Goal: Task Accomplishment & Management: Use online tool/utility

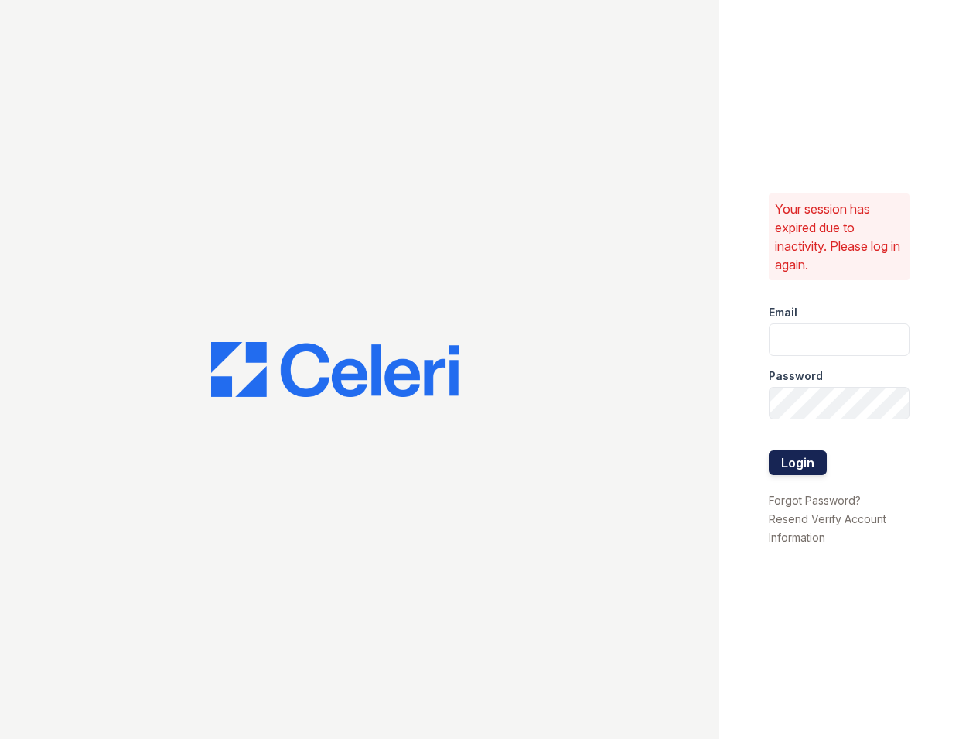
type input "[EMAIL_ADDRESS][DOMAIN_NAME]"
click at [790, 459] on button "Login" at bounding box center [798, 462] width 58 height 25
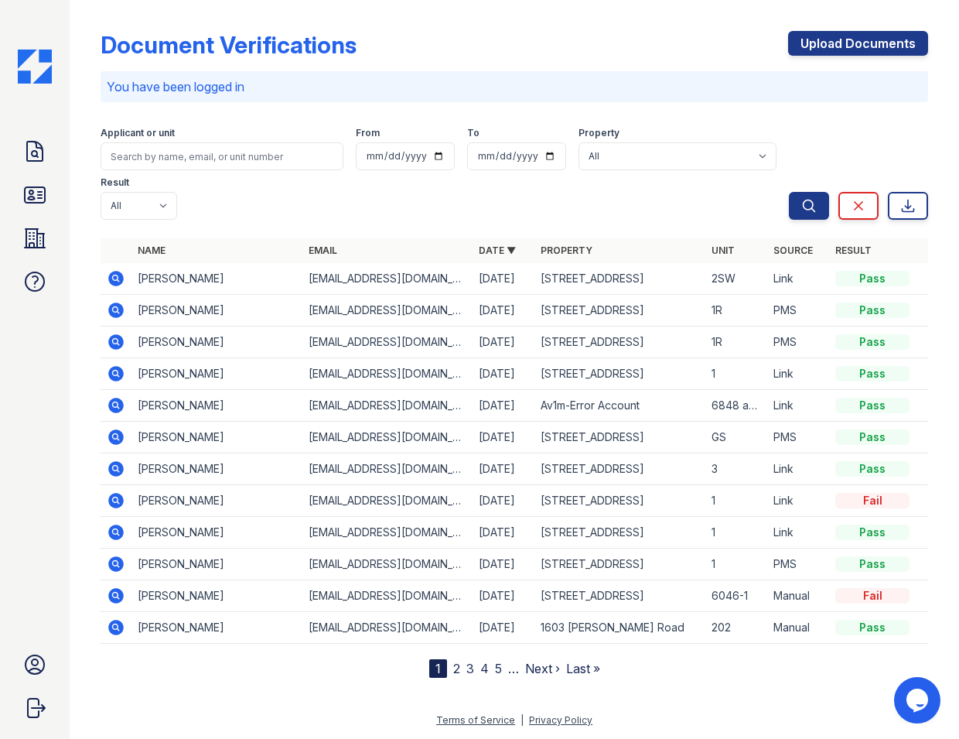
click at [111, 271] on icon at bounding box center [115, 278] width 15 height 15
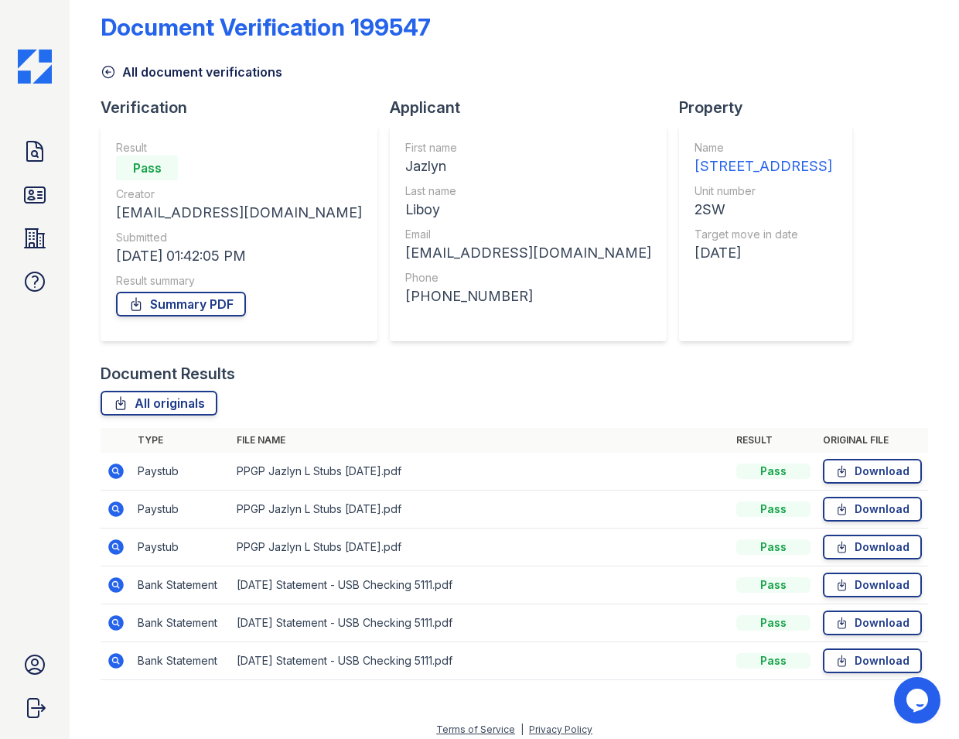
scroll to position [20, 0]
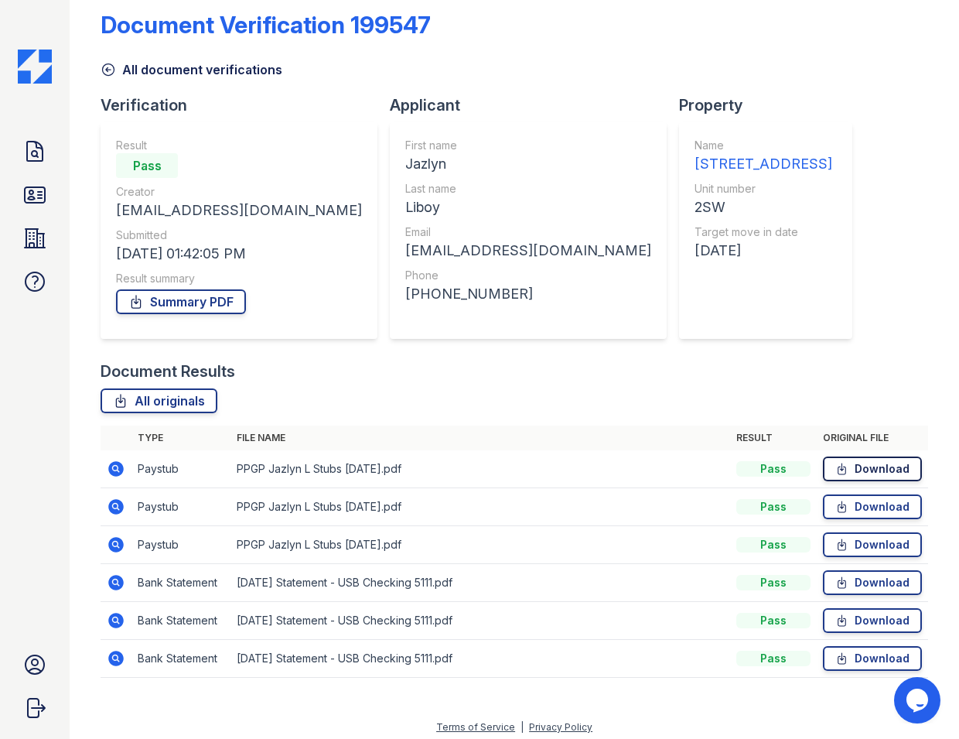
click at [897, 470] on link "Download" at bounding box center [872, 468] width 99 height 25
click at [26, 152] on icon at bounding box center [34, 151] width 25 height 25
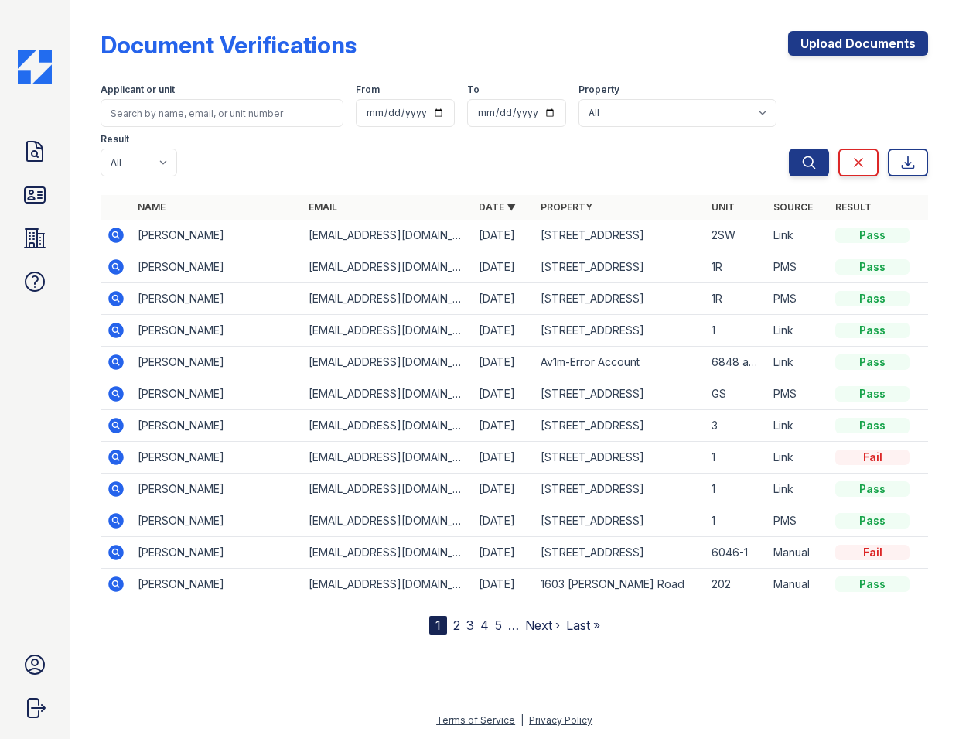
click at [454, 617] on link "2" at bounding box center [456, 624] width 7 height 15
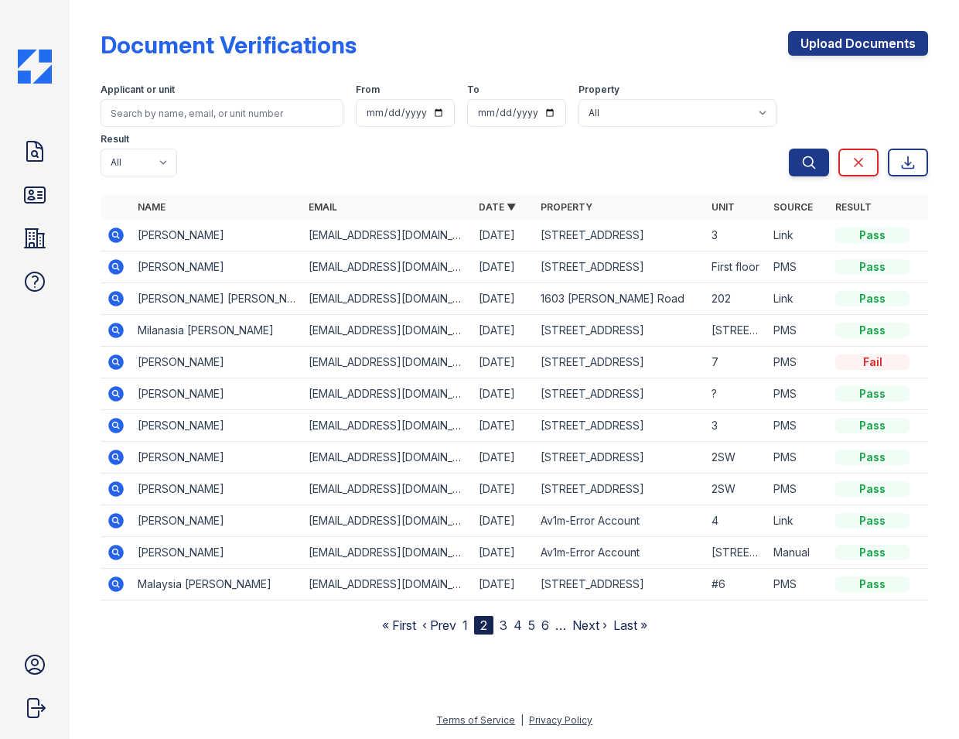
click at [115, 486] on icon at bounding box center [115, 488] width 4 height 4
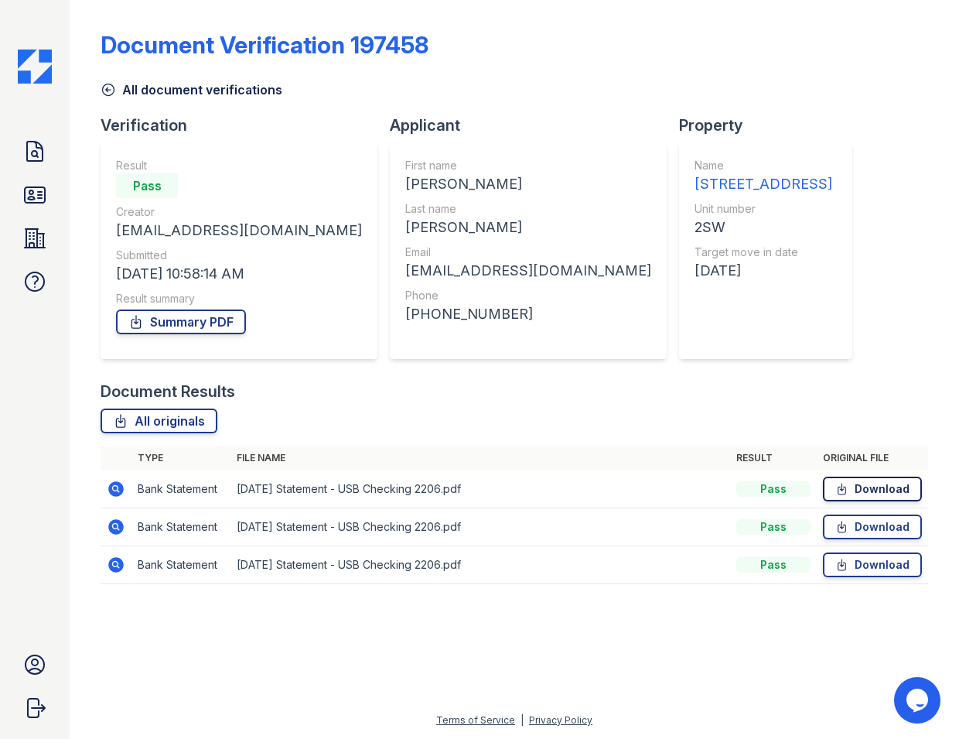
click at [879, 489] on link "Download" at bounding box center [872, 488] width 99 height 25
click at [39, 243] on icon at bounding box center [35, 238] width 20 height 19
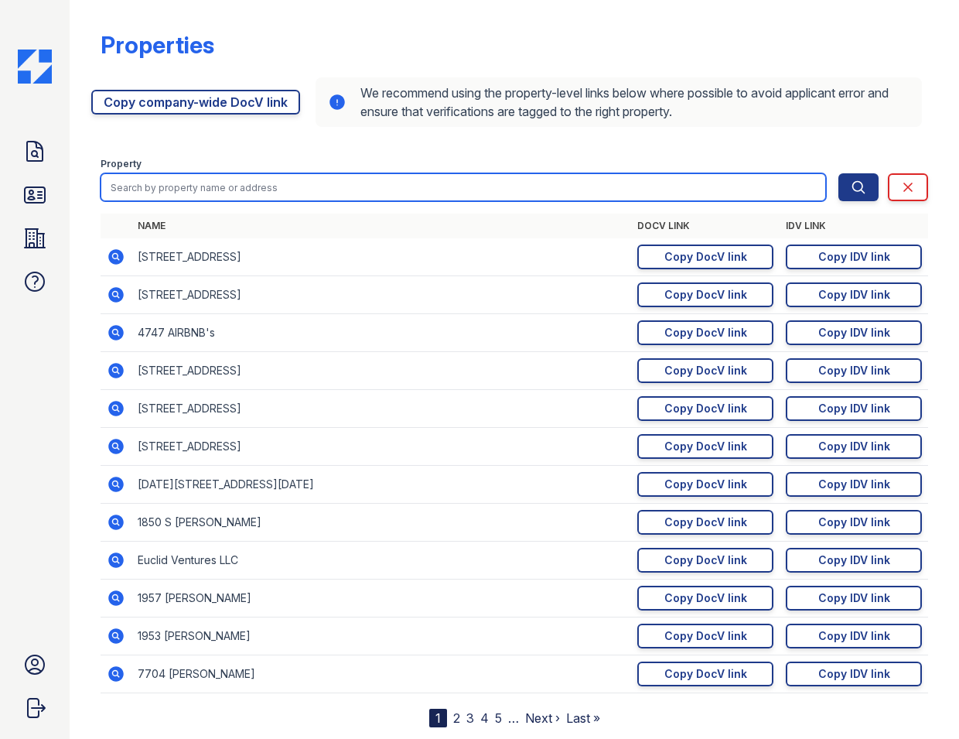
click at [623, 177] on input "search" at bounding box center [463, 187] width 725 height 28
type input "2840"
click at [838, 173] on button "Search" at bounding box center [858, 187] width 40 height 28
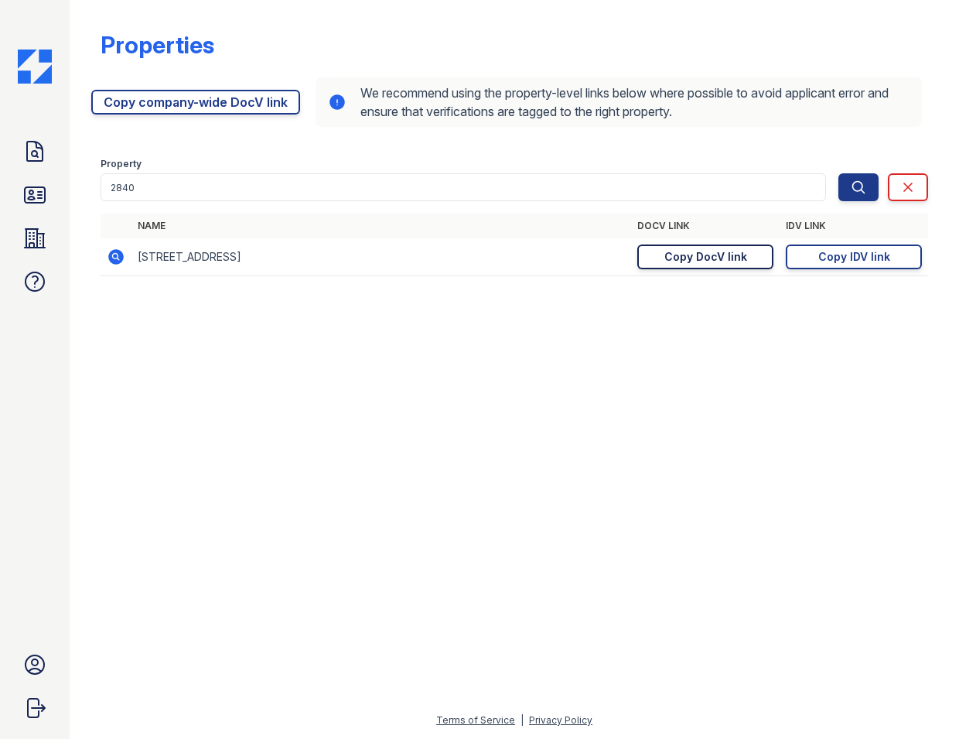
click at [725, 256] on div "Copy DocV link" at bounding box center [705, 256] width 83 height 15
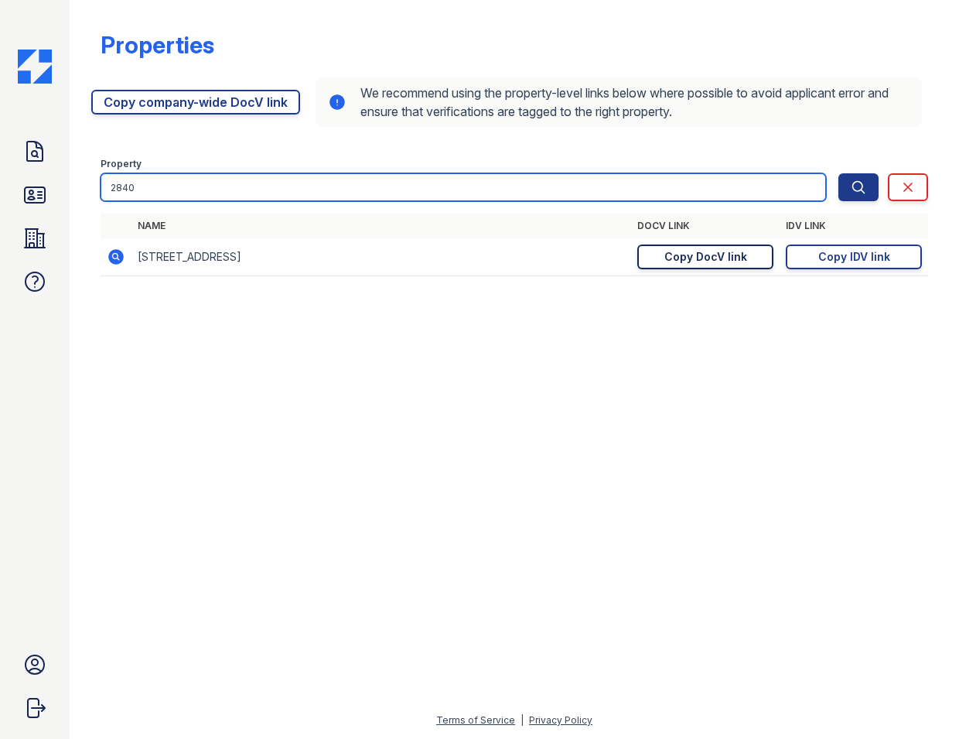
click at [215, 189] on input "2840" at bounding box center [463, 187] width 725 height 28
type input "2"
type input "7652"
click at [838, 173] on button "Search" at bounding box center [858, 187] width 40 height 28
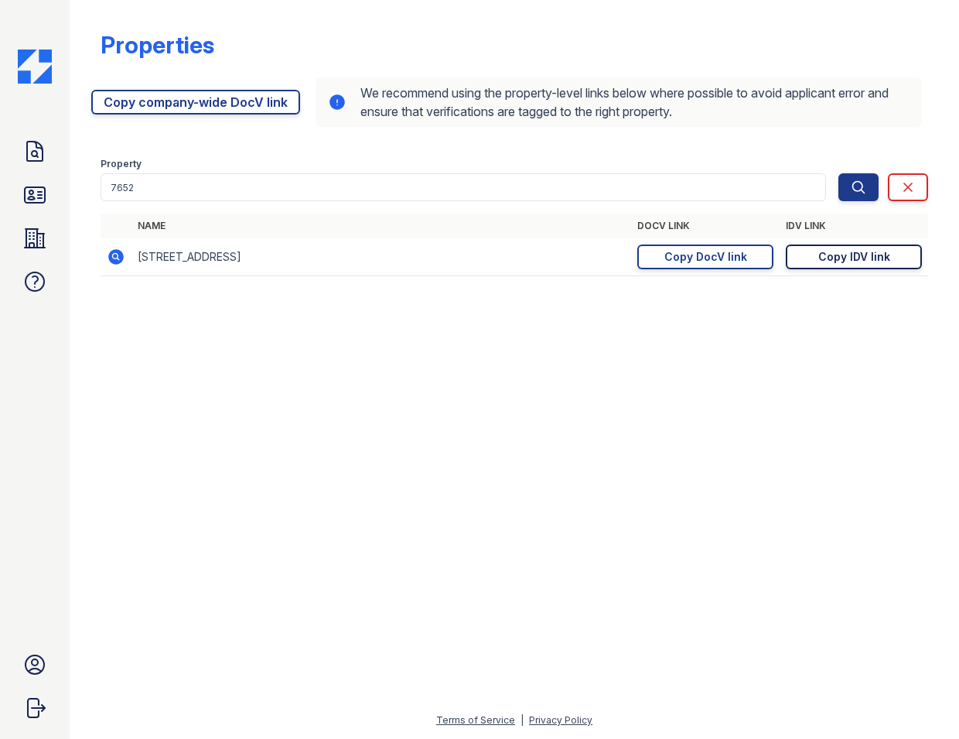
click at [850, 257] on div "Copy IDV link" at bounding box center [854, 256] width 72 height 15
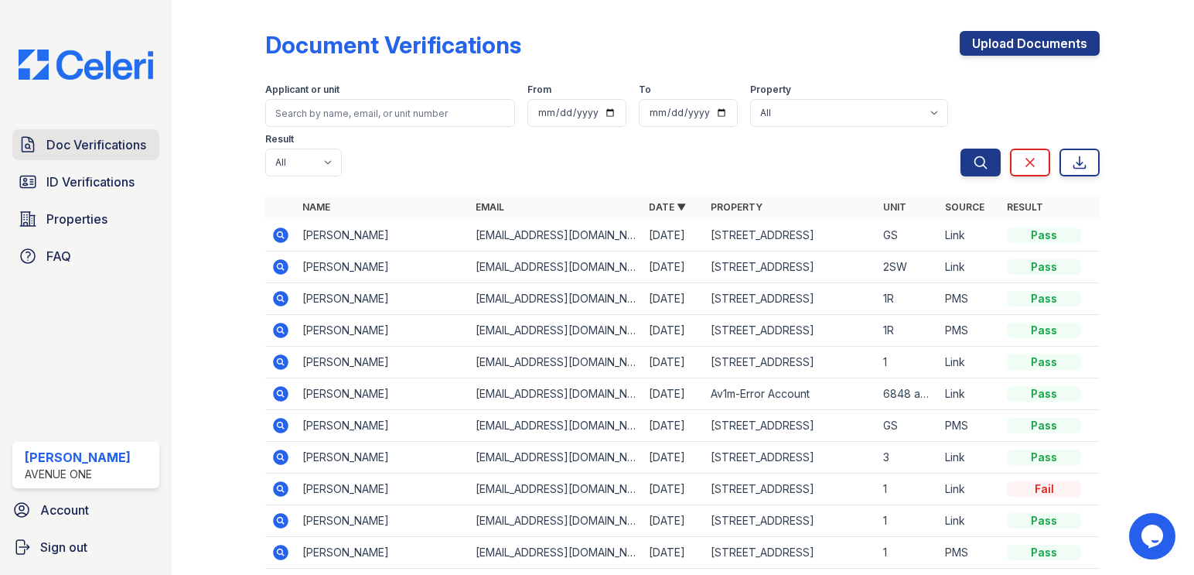
click at [107, 139] on span "Doc Verifications" at bounding box center [96, 144] width 100 height 19
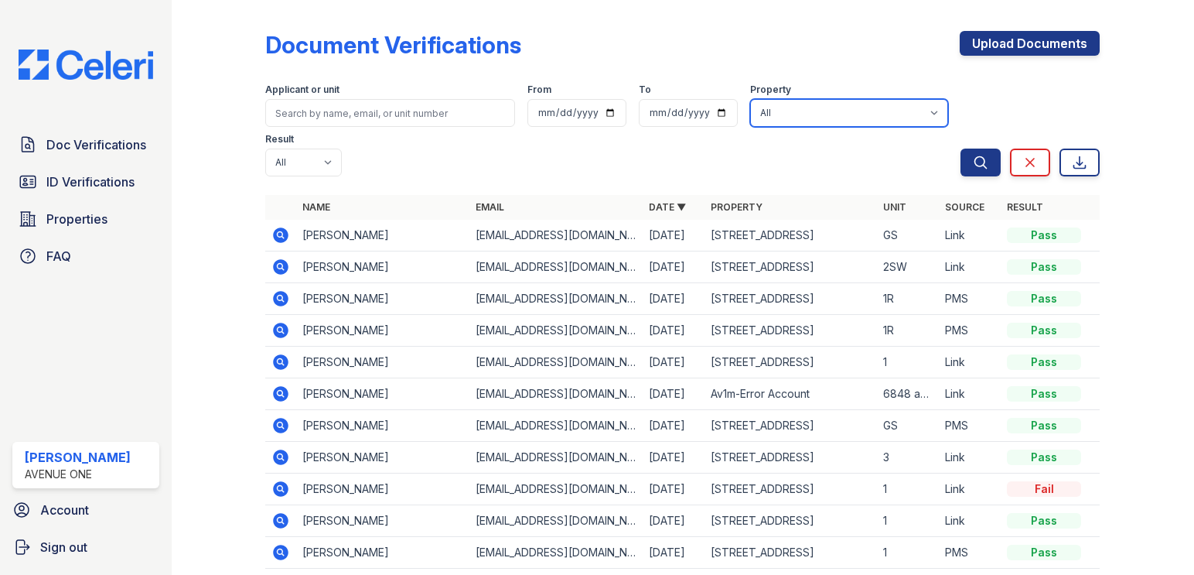
click at [783, 113] on select "All 1002 North 24th Avenue 1005 Bellwood Avenue 1013 Bellwood Avenue 1024-36 Ea…" at bounding box center [849, 113] width 198 height 28
select select "5018"
click at [750, 99] on select "All 1002 North 24th Avenue 1005 Bellwood Avenue 1013 Bellwood Avenue 1024-36 Ea…" at bounding box center [849, 113] width 198 height 28
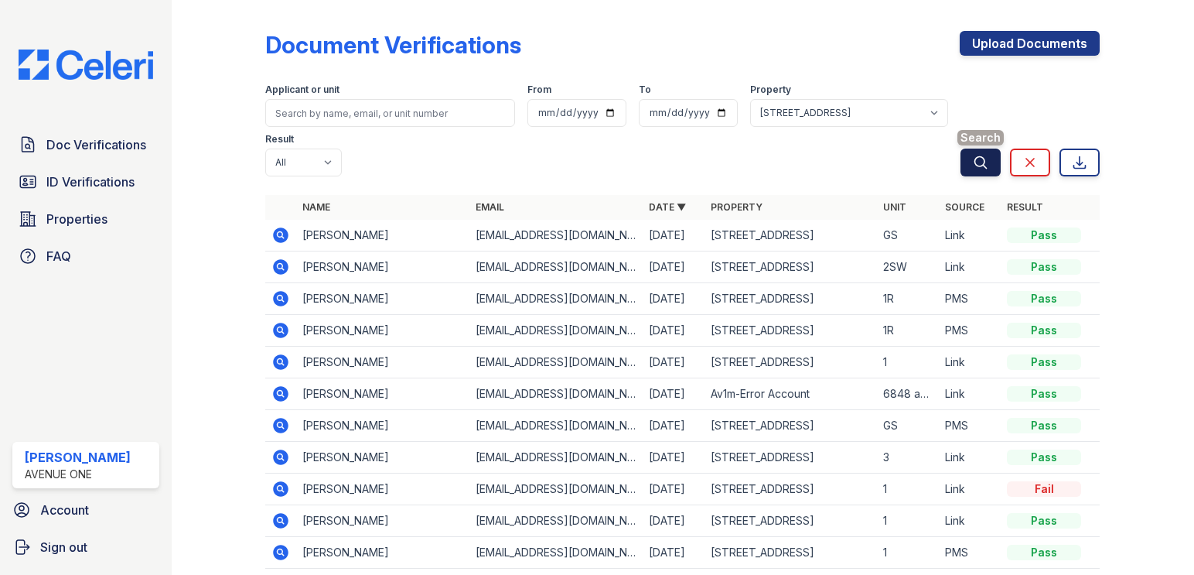
click at [981, 155] on icon "submit" at bounding box center [980, 162] width 15 height 15
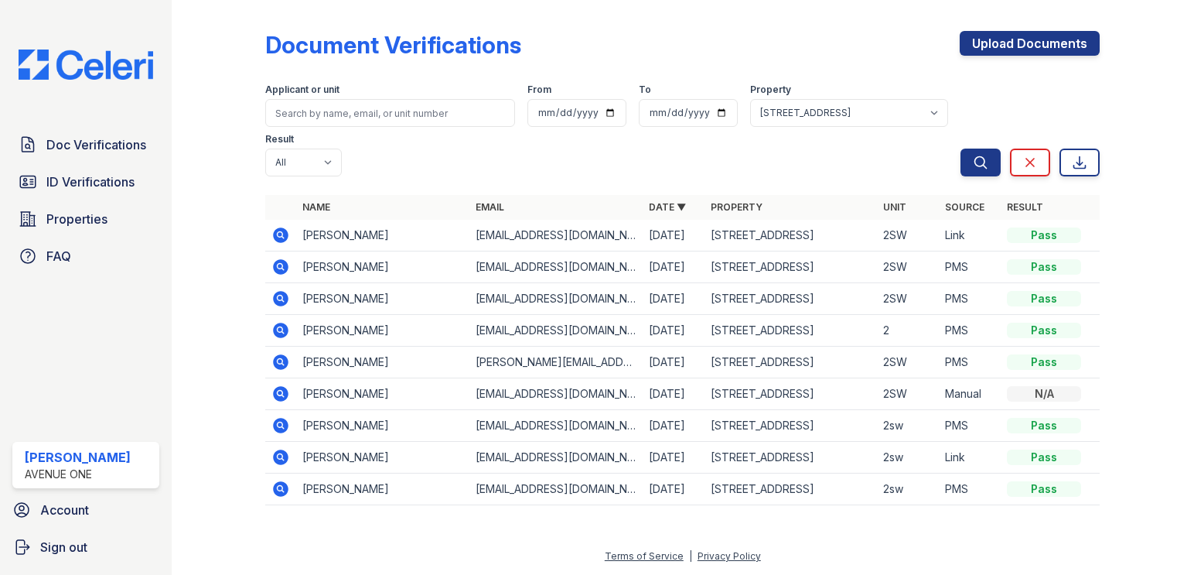
click at [280, 295] on icon at bounding box center [280, 297] width 4 height 4
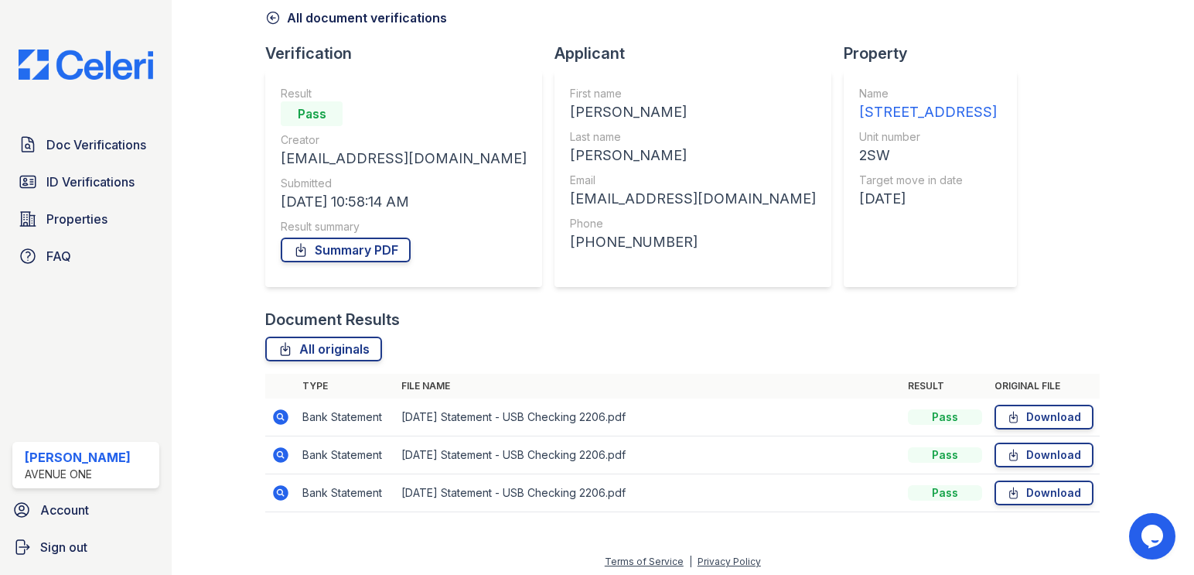
scroll to position [77, 0]
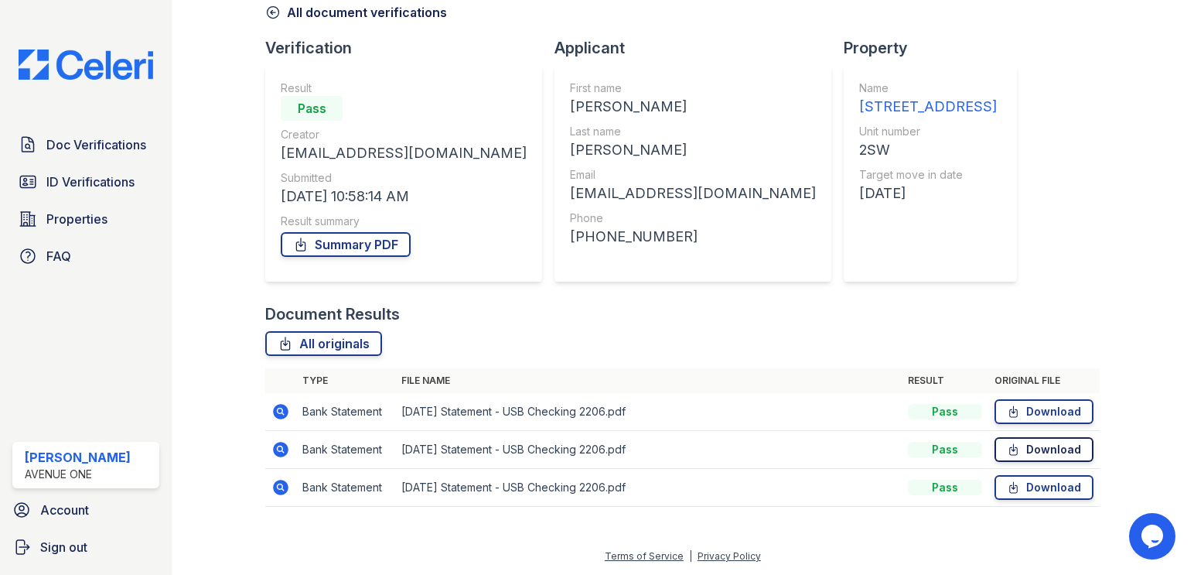
click at [1054, 449] on link "Download" at bounding box center [1044, 449] width 99 height 25
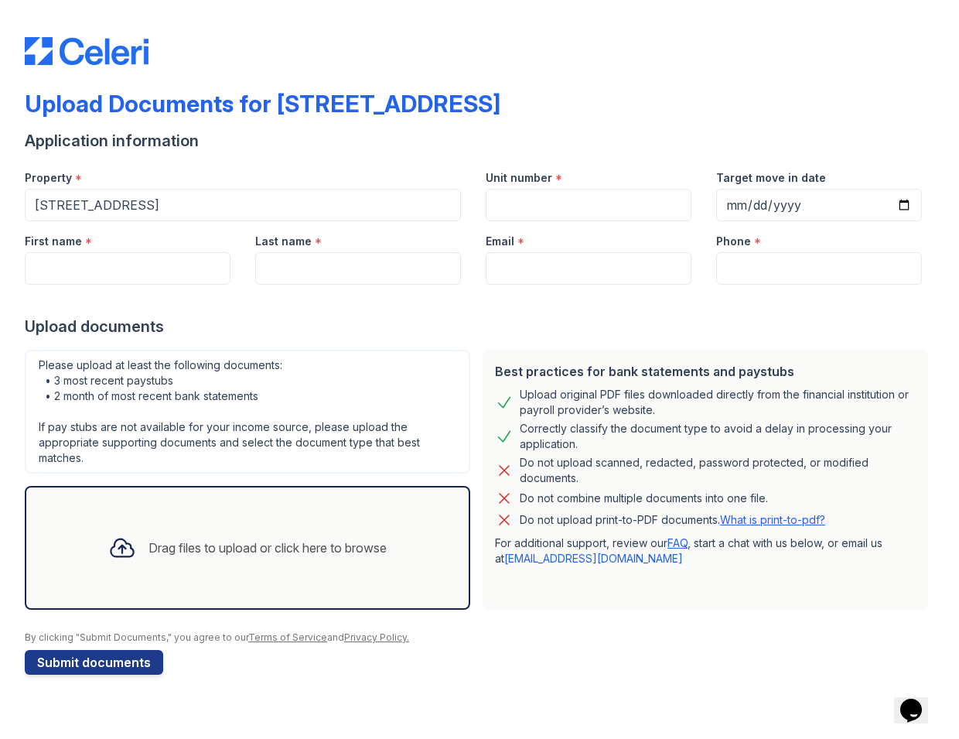
click at [54, 56] on img at bounding box center [87, 51] width 124 height 28
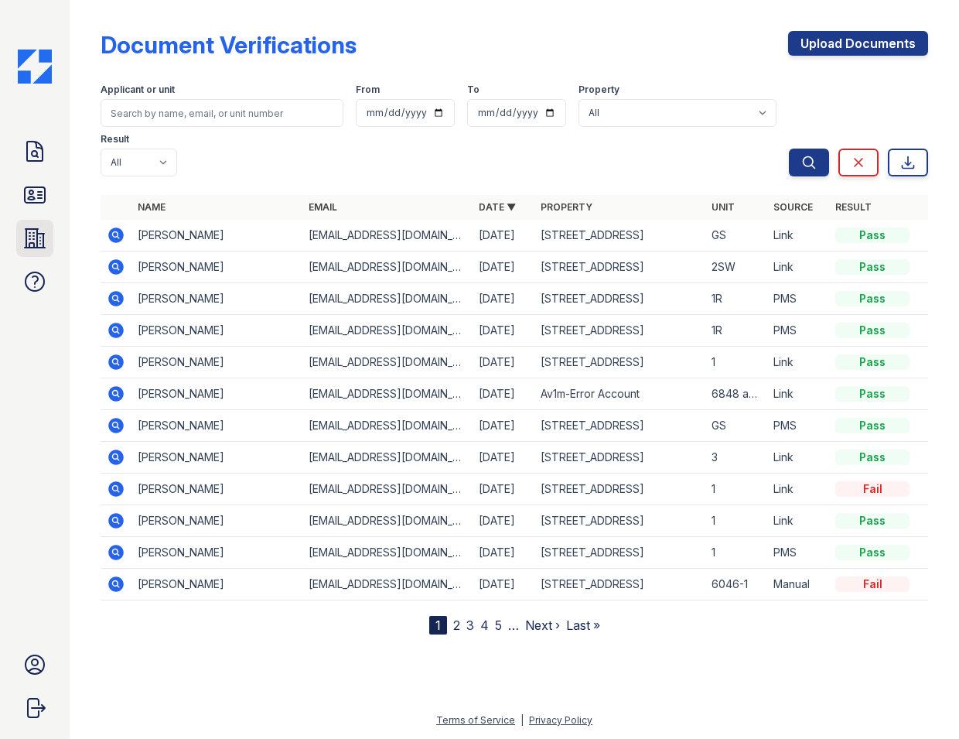
click at [40, 232] on icon at bounding box center [34, 238] width 25 height 25
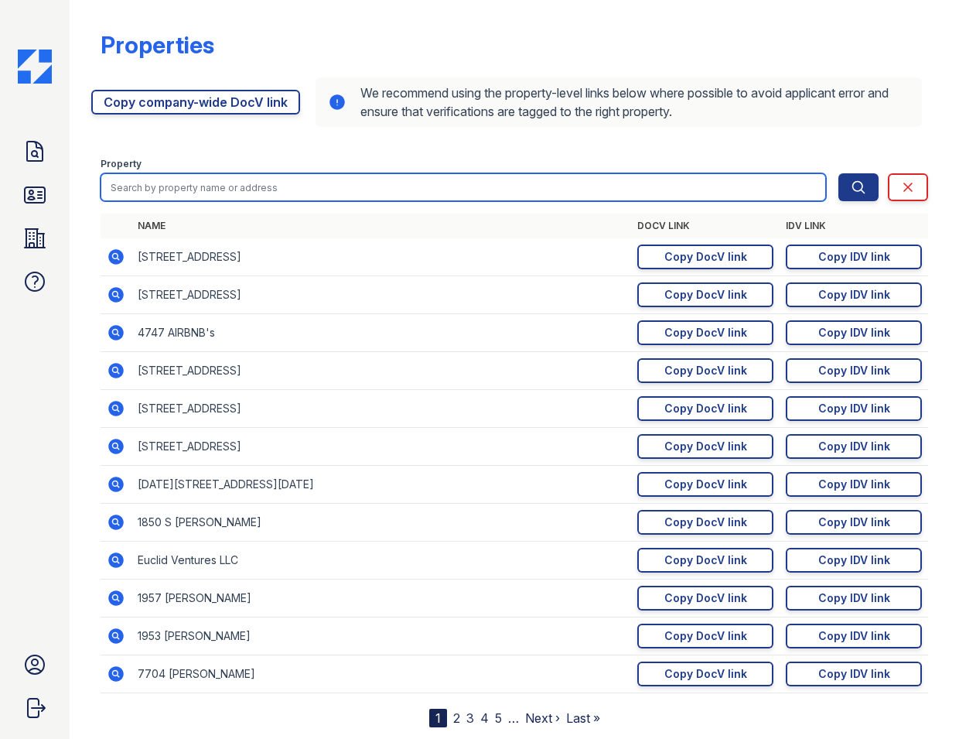
click at [261, 178] on input "search" at bounding box center [463, 187] width 725 height 28
type input "2040"
click at [838, 173] on button "Search" at bounding box center [858, 187] width 40 height 28
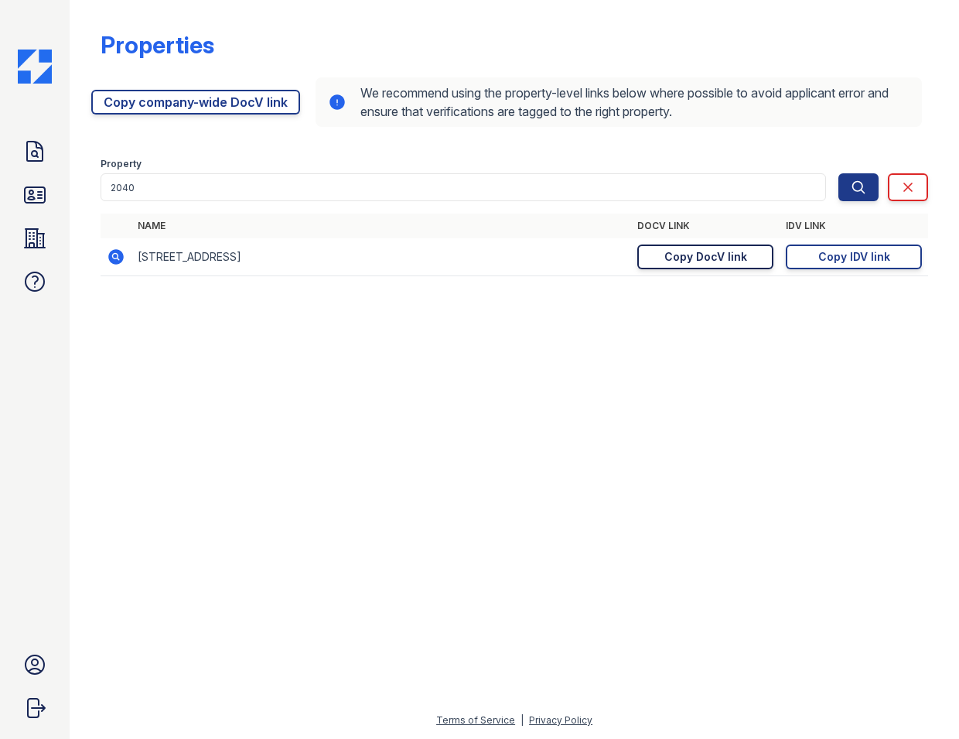
click at [740, 253] on div "Copy DocV link" at bounding box center [705, 256] width 83 height 15
click at [730, 259] on div "Copy DocV link" at bounding box center [705, 256] width 83 height 15
click at [712, 258] on div "Copy DocV link" at bounding box center [705, 256] width 83 height 15
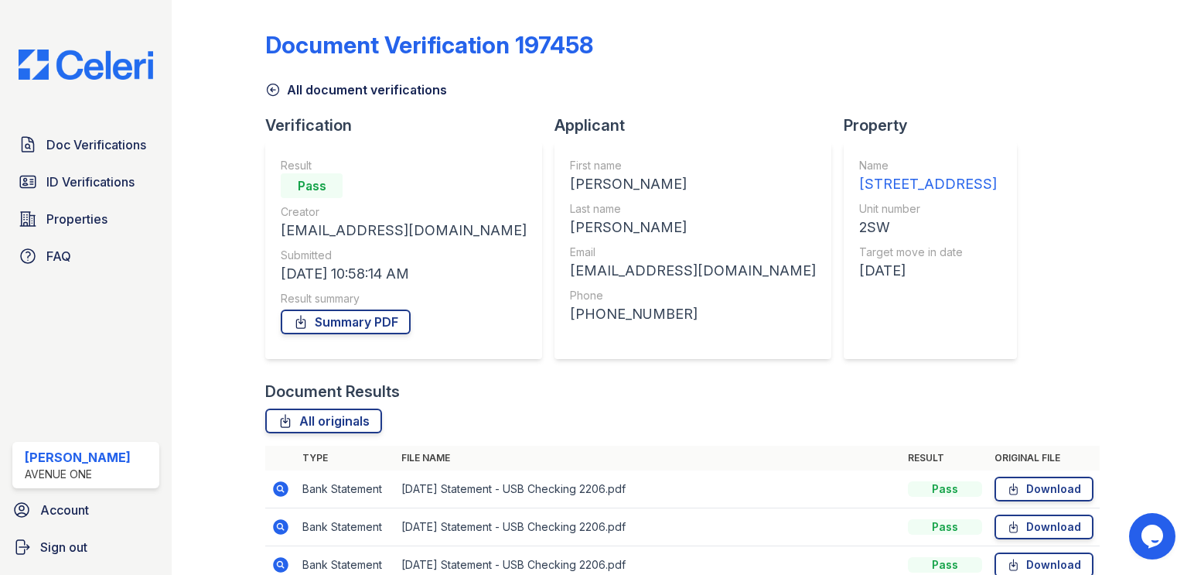
scroll to position [77, 0]
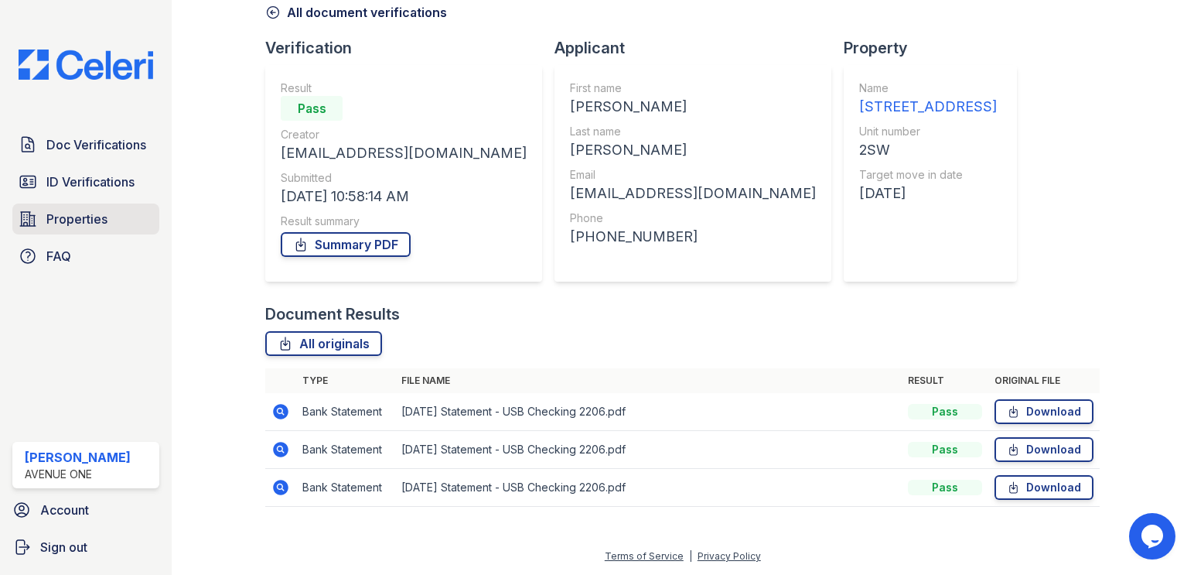
click at [105, 219] on span "Properties" at bounding box center [76, 219] width 61 height 19
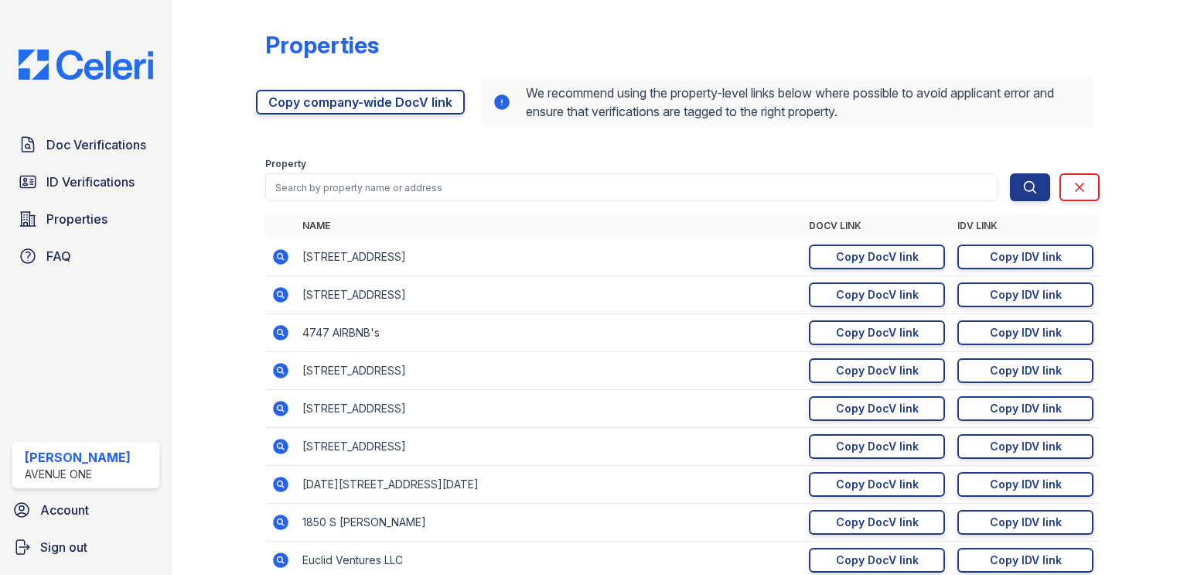
scroll to position [15, 0]
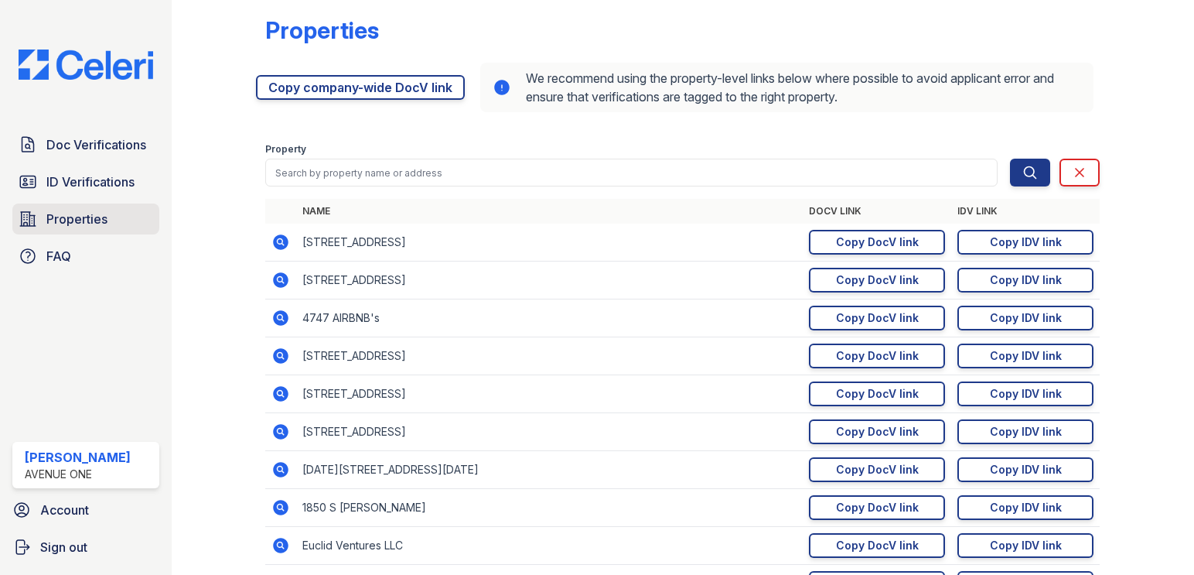
click at [85, 219] on span "Properties" at bounding box center [76, 219] width 61 height 19
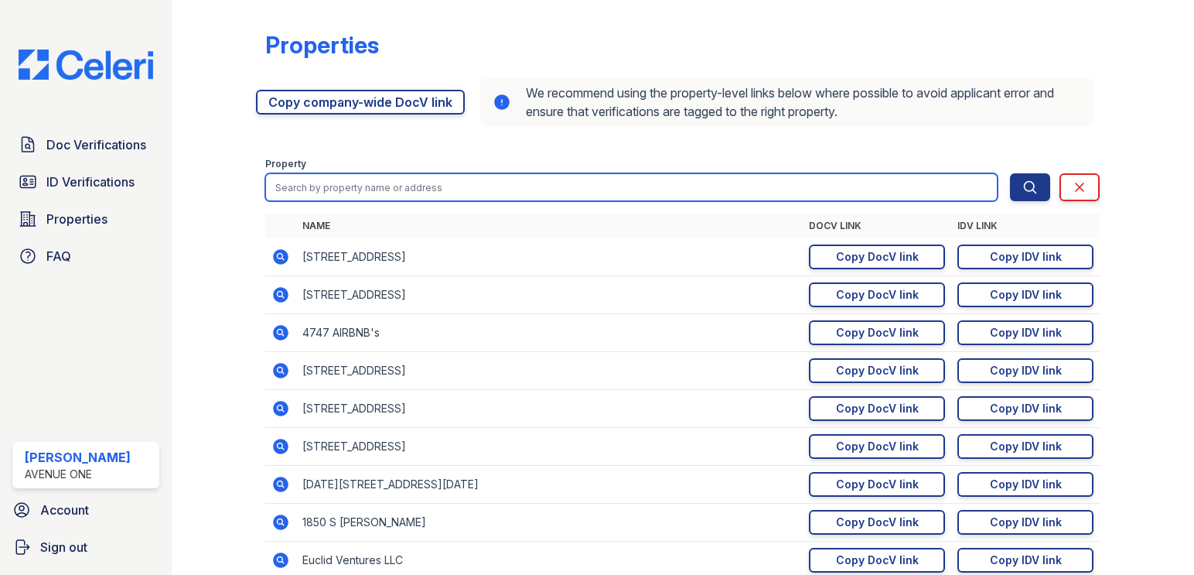
click at [384, 186] on input "search" at bounding box center [631, 187] width 732 height 28
type input "7652"
click at [1010, 173] on button "Search" at bounding box center [1030, 187] width 40 height 28
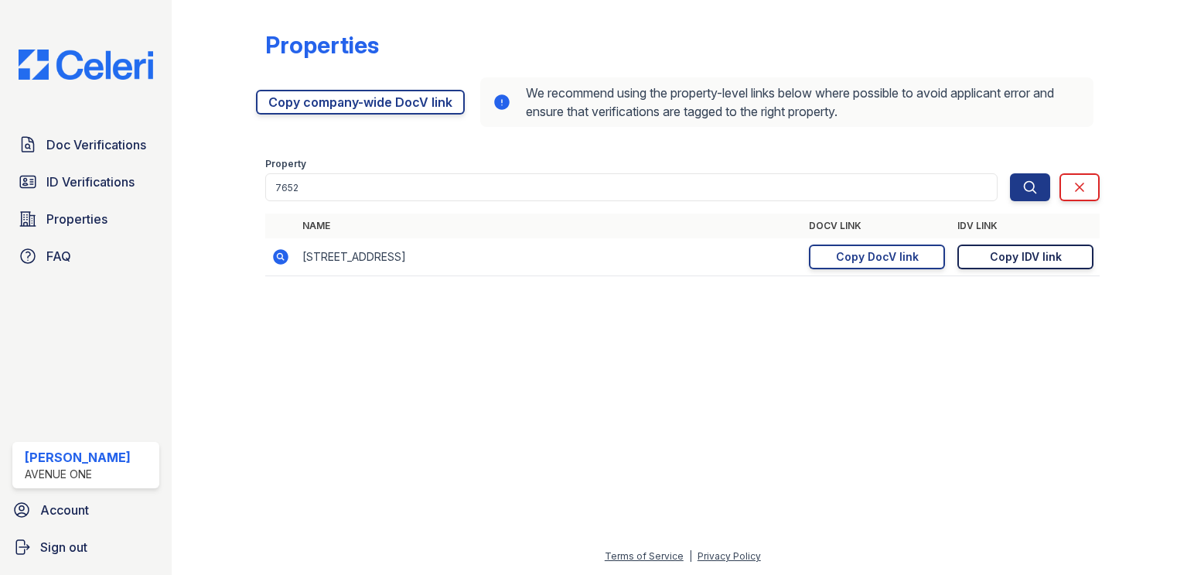
click at [1025, 259] on div "Copy IDV link" at bounding box center [1026, 256] width 72 height 15
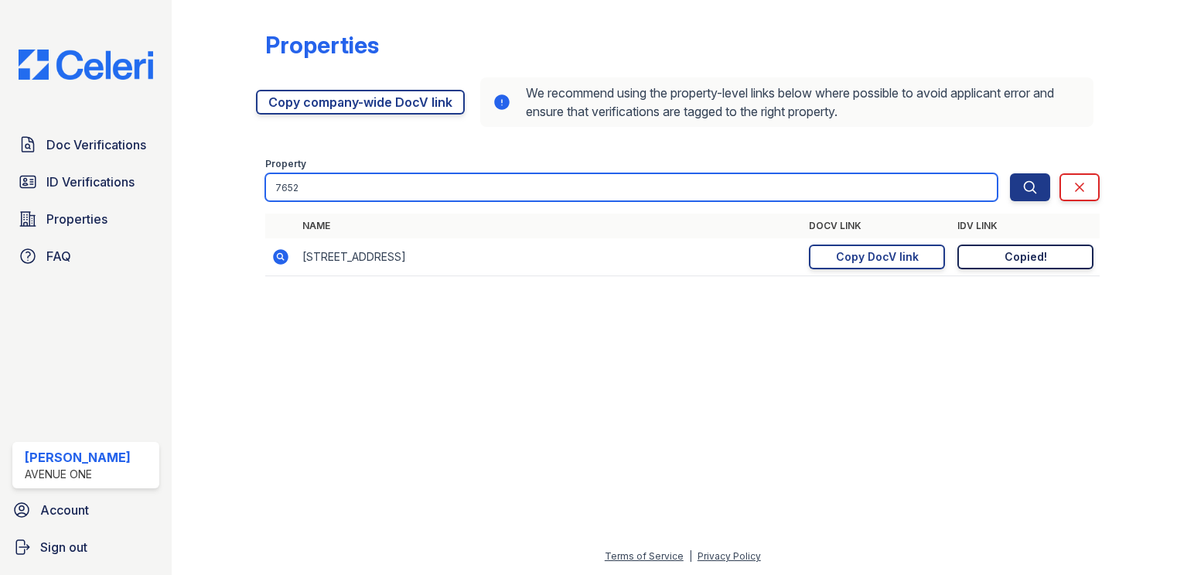
click at [518, 186] on input "7652" at bounding box center [631, 187] width 732 height 28
